Goal: Task Accomplishment & Management: Use online tool/utility

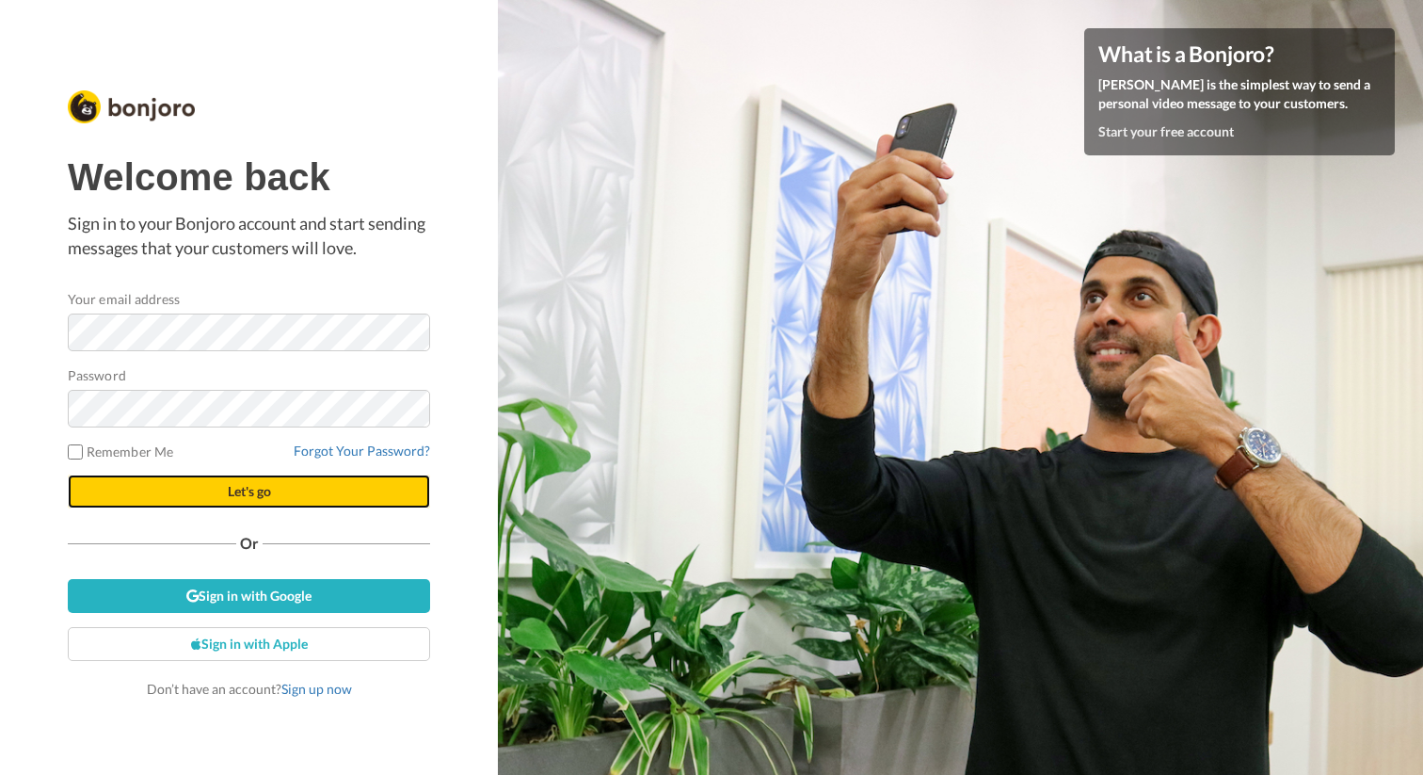
click at [222, 487] on button "Let's go" at bounding box center [249, 491] width 362 height 34
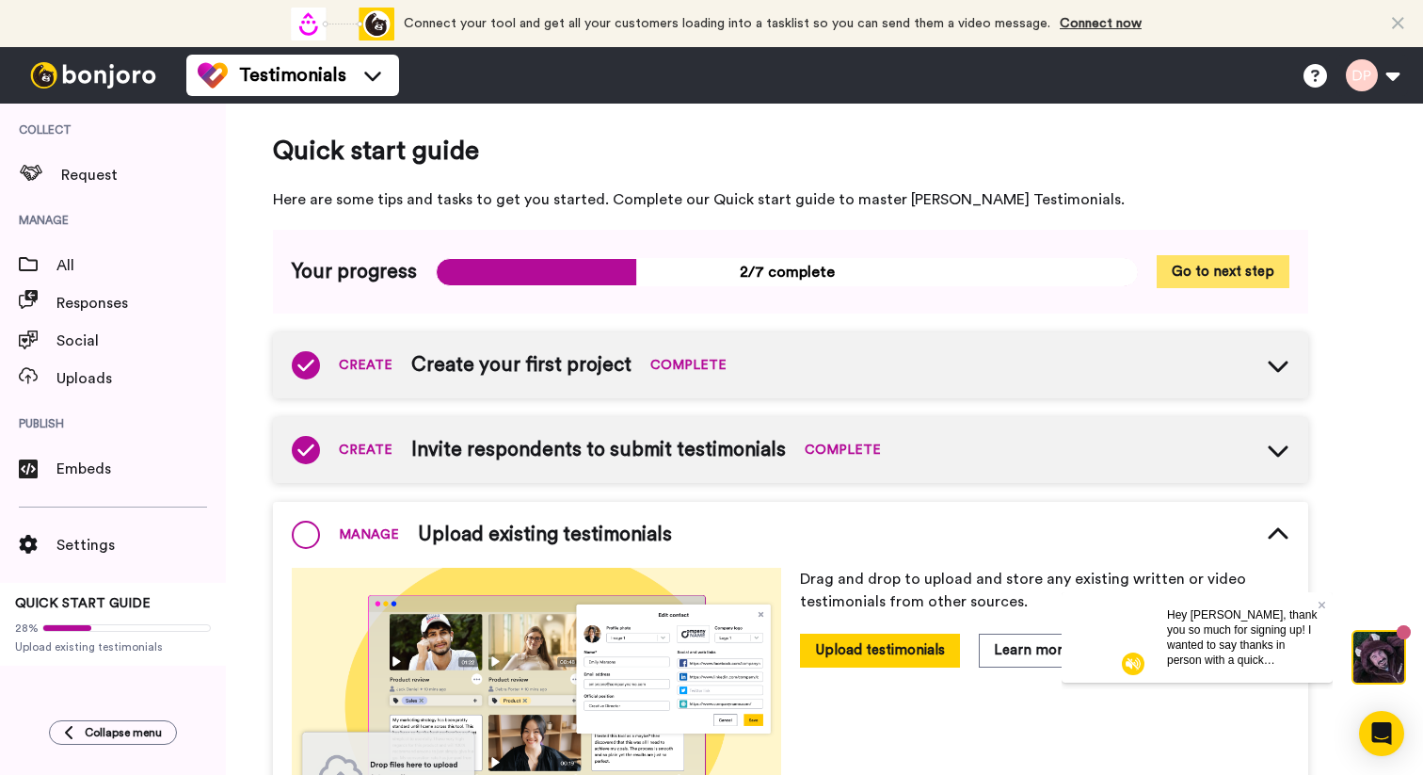
click at [1195, 265] on button "Go to next step" at bounding box center [1223, 271] width 133 height 33
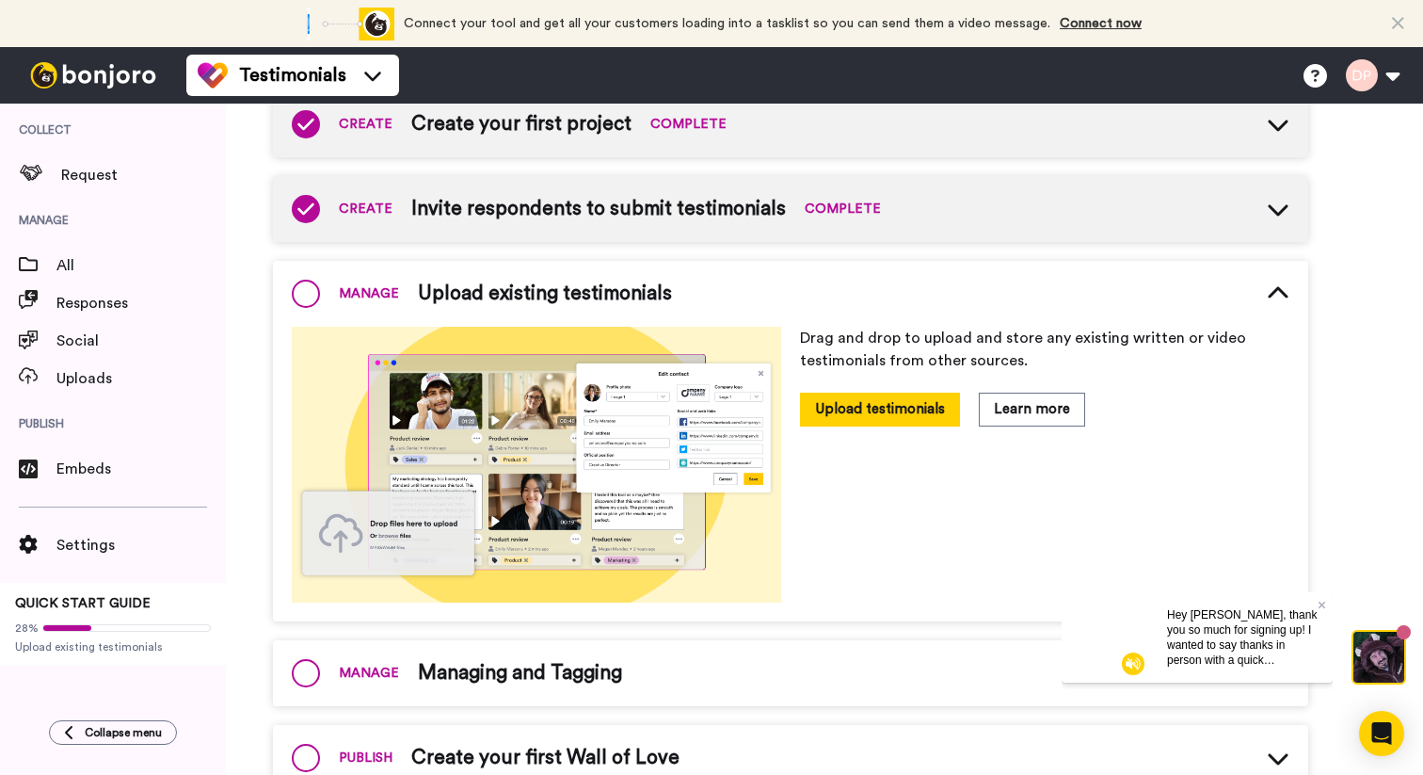
scroll to position [243, 0]
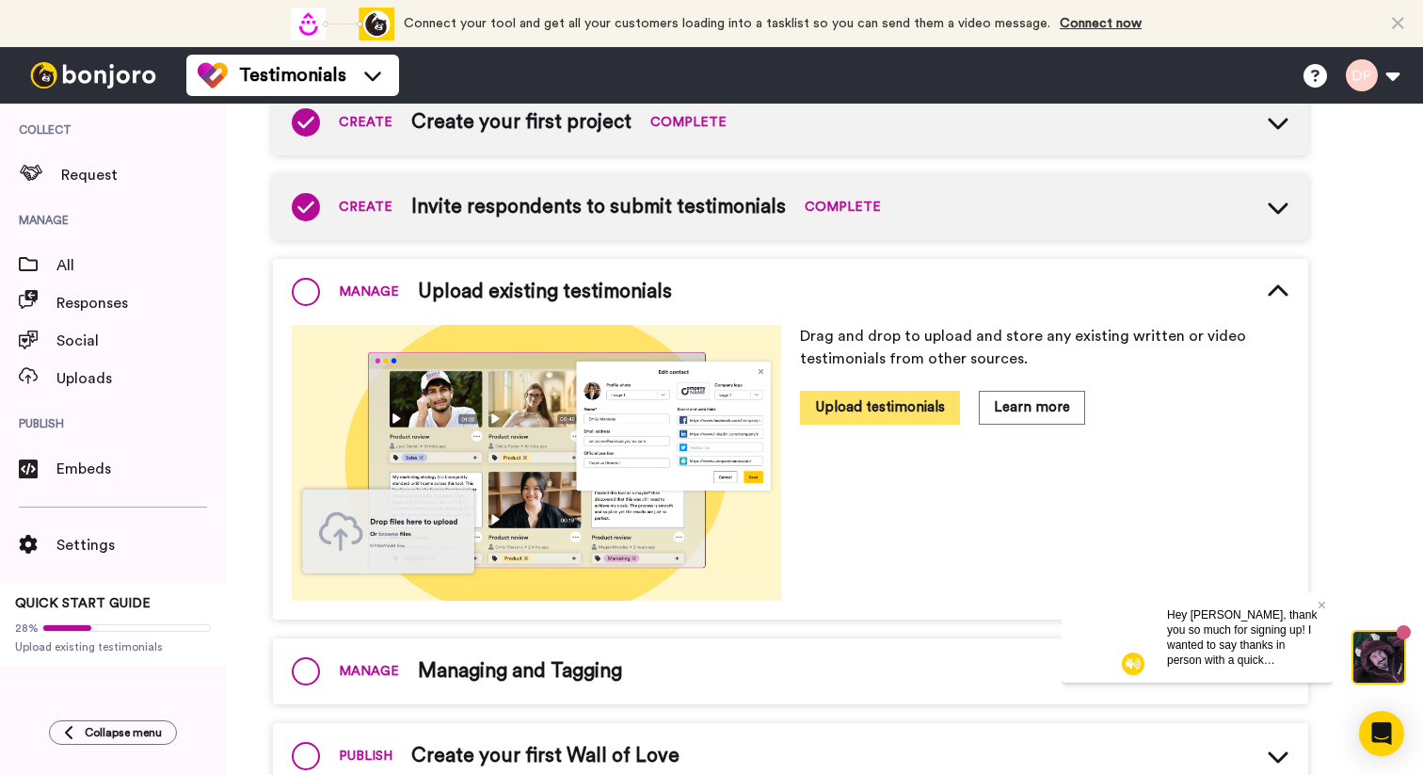
click at [857, 409] on button "Upload testimonials" at bounding box center [880, 407] width 160 height 33
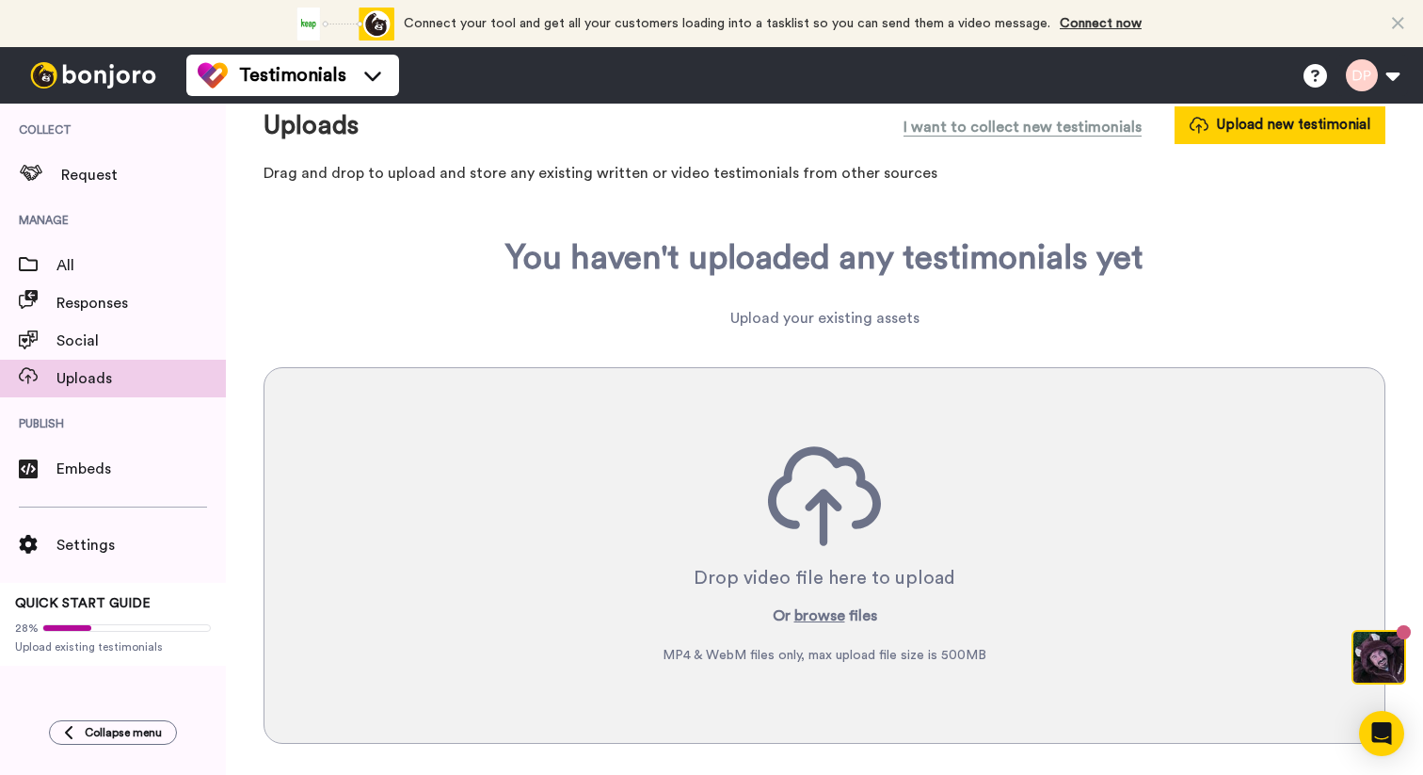
scroll to position [41, 0]
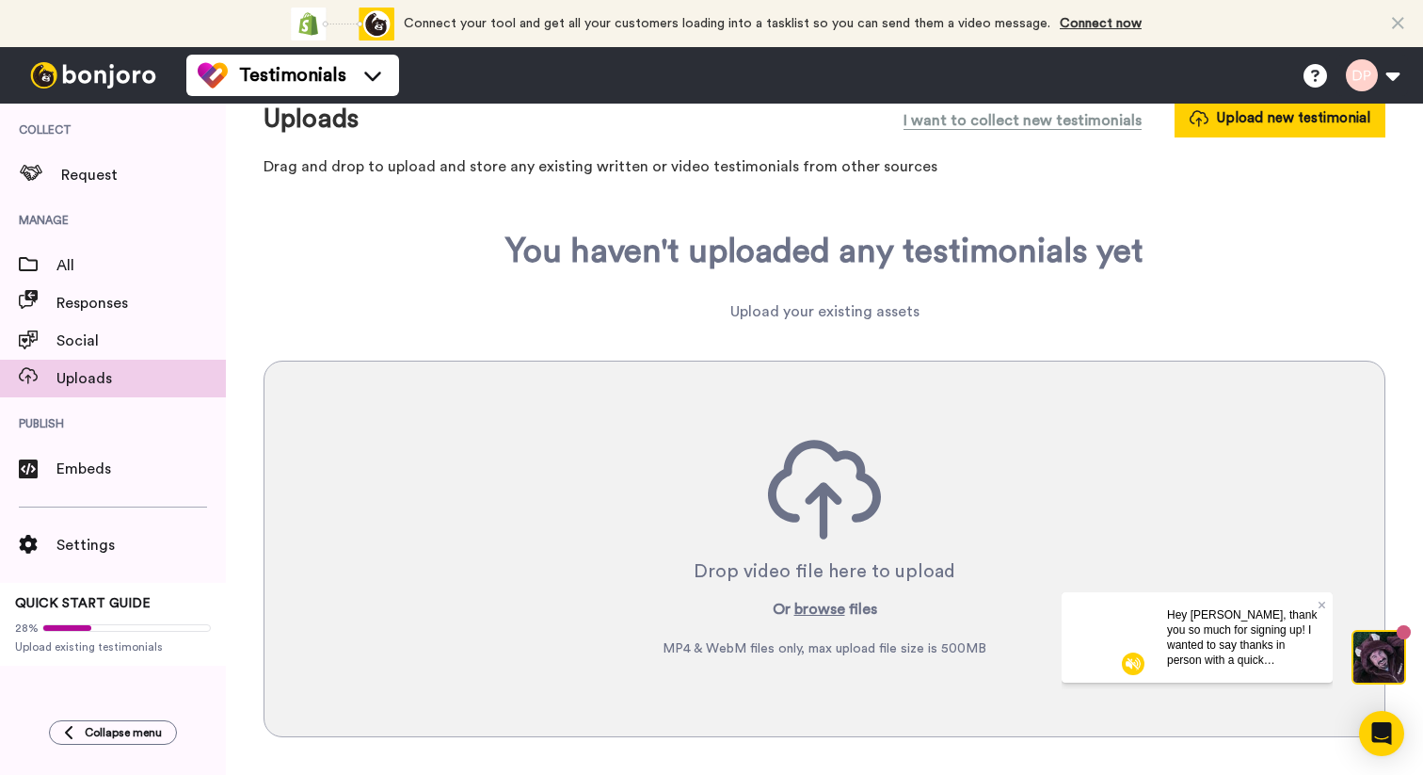
click at [1109, 662] on video at bounding box center [1107, 636] width 90 height 90
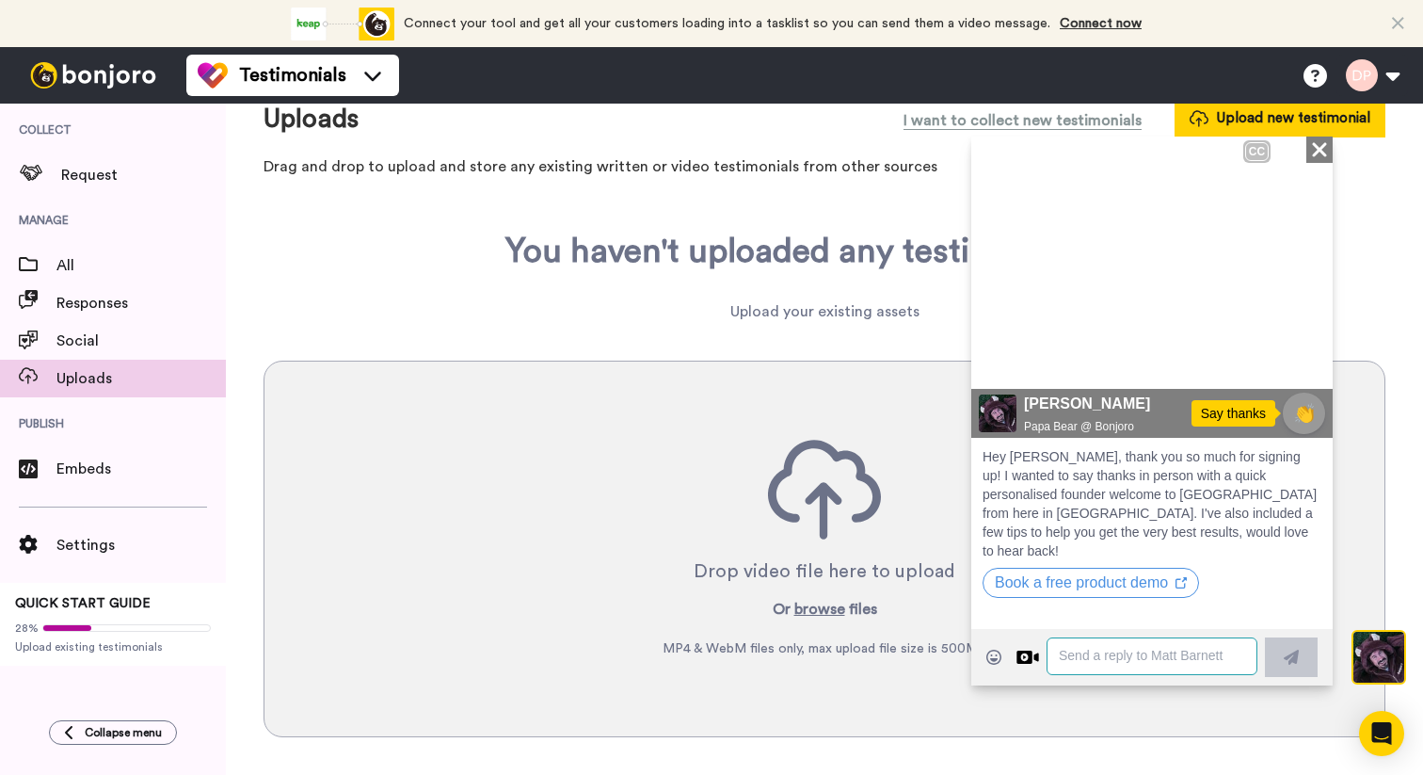
click at [1101, 657] on textarea at bounding box center [1152, 655] width 211 height 38
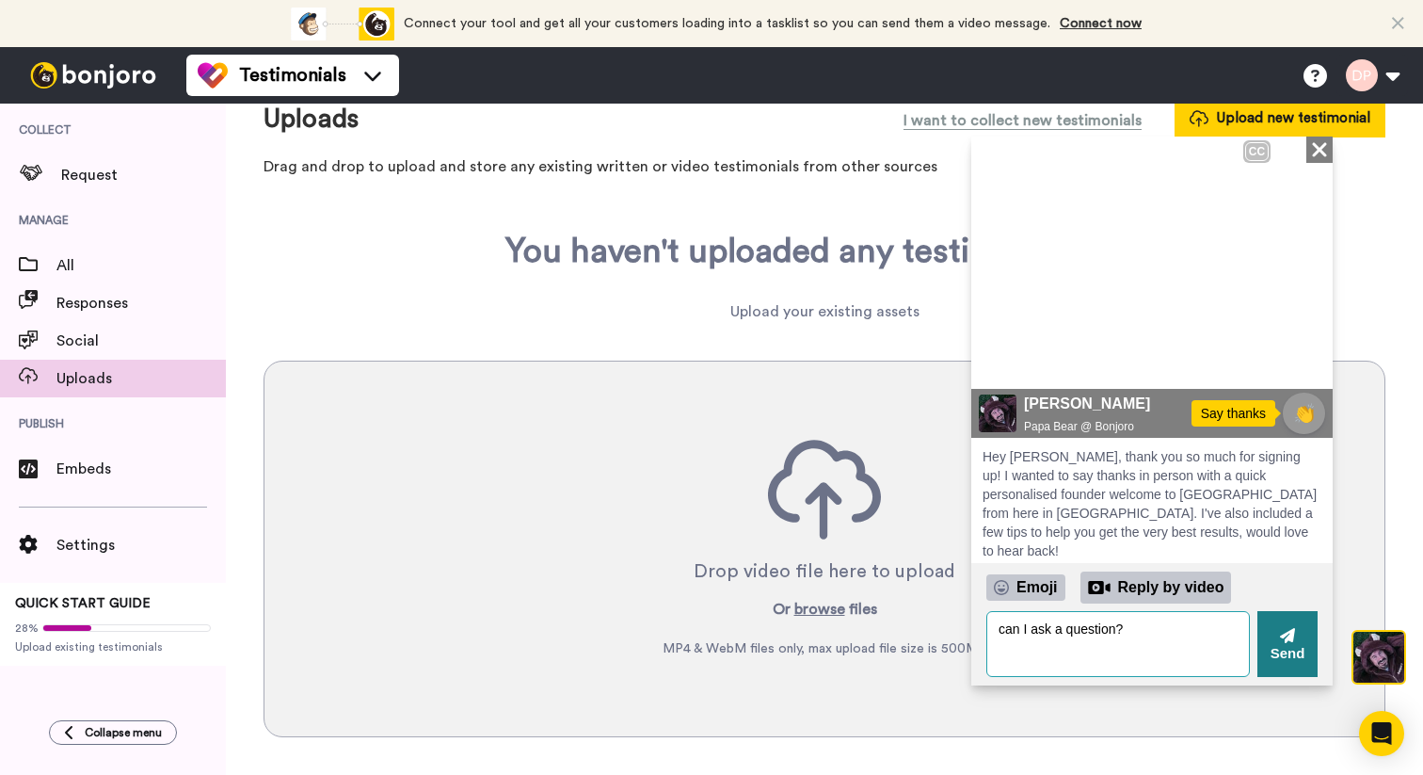
type textarea "can I ask a question?"
click at [1296, 649] on button "Send" at bounding box center [1288, 643] width 60 height 66
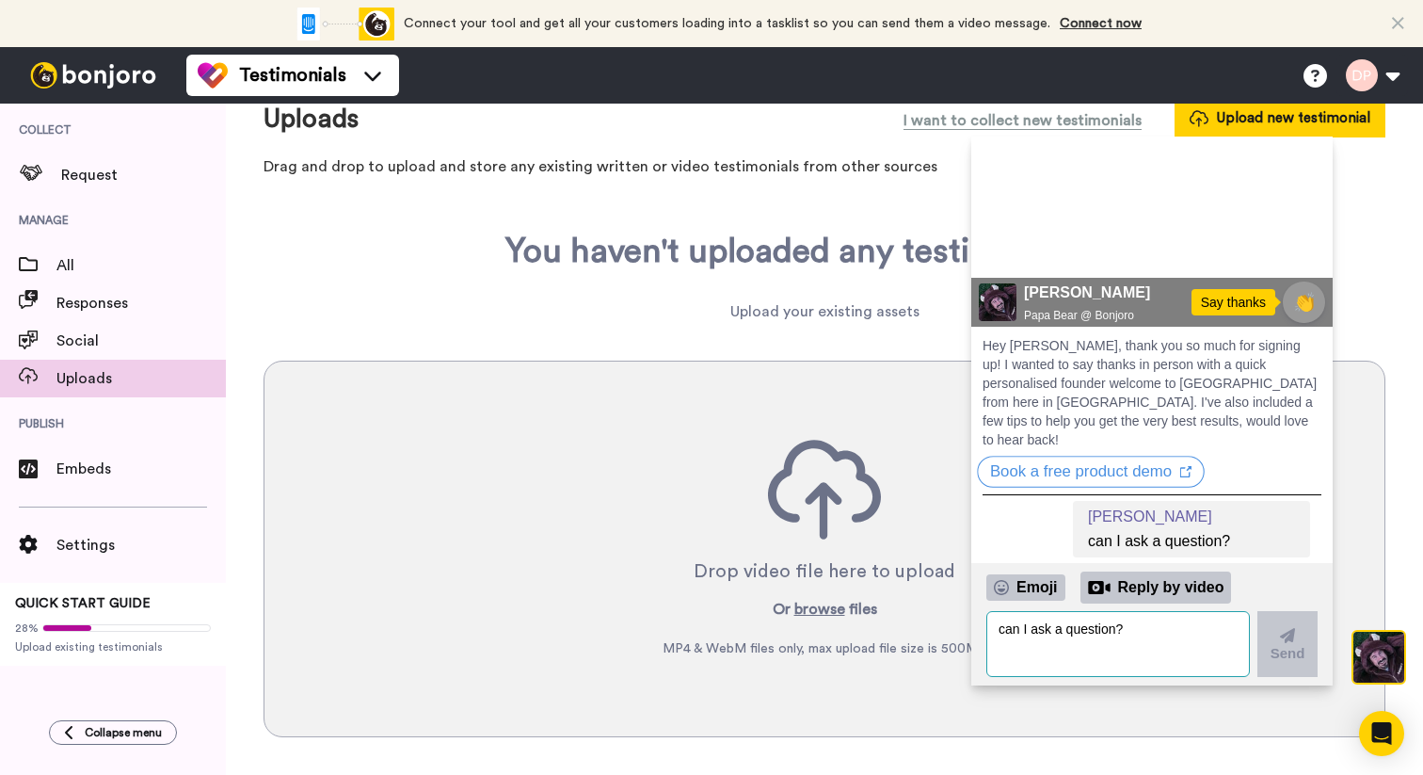
scroll to position [250, 0]
click at [92, 375] on span "Uploads" at bounding box center [140, 378] width 169 height 23
